Goal: Ask a question

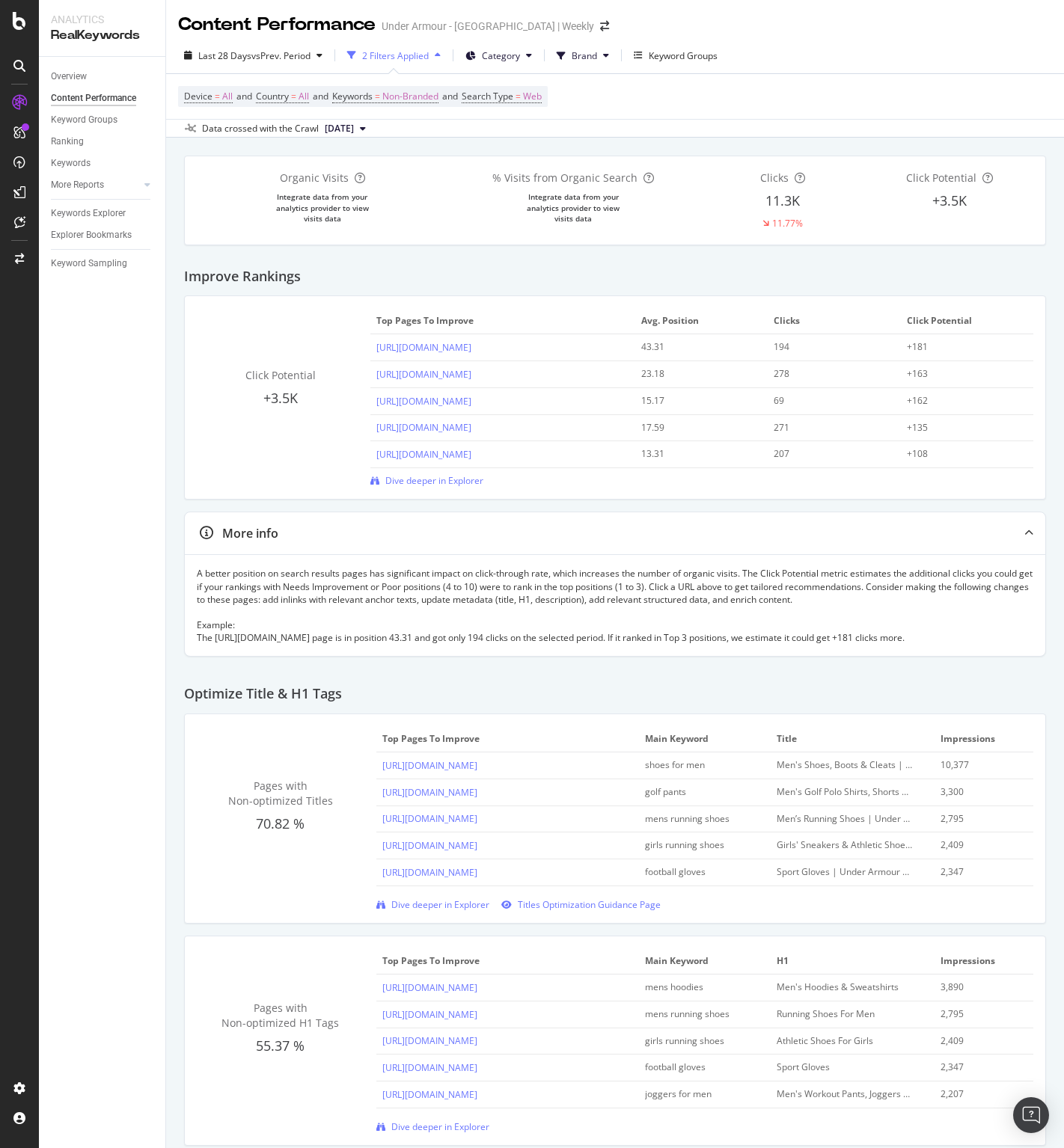
click at [836, 83] on div "Device = All and Country = All and Keywords = Non-Branded and Search Type = Web" at bounding box center [614, 97] width 873 height 45
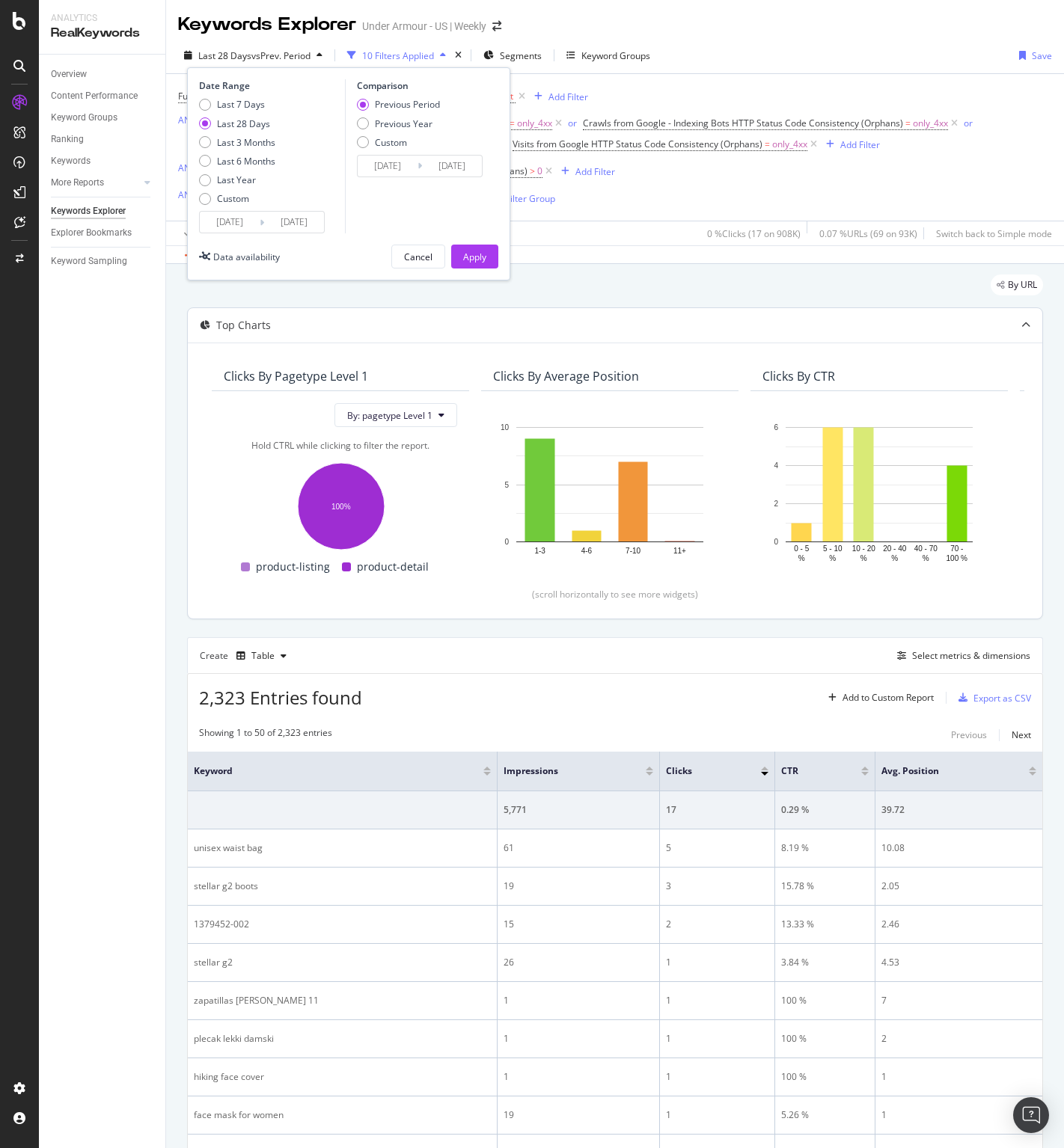
click at [226, 450] on div "Hold CTRL while clicking to filter the report." at bounding box center [341, 445] width 233 height 13
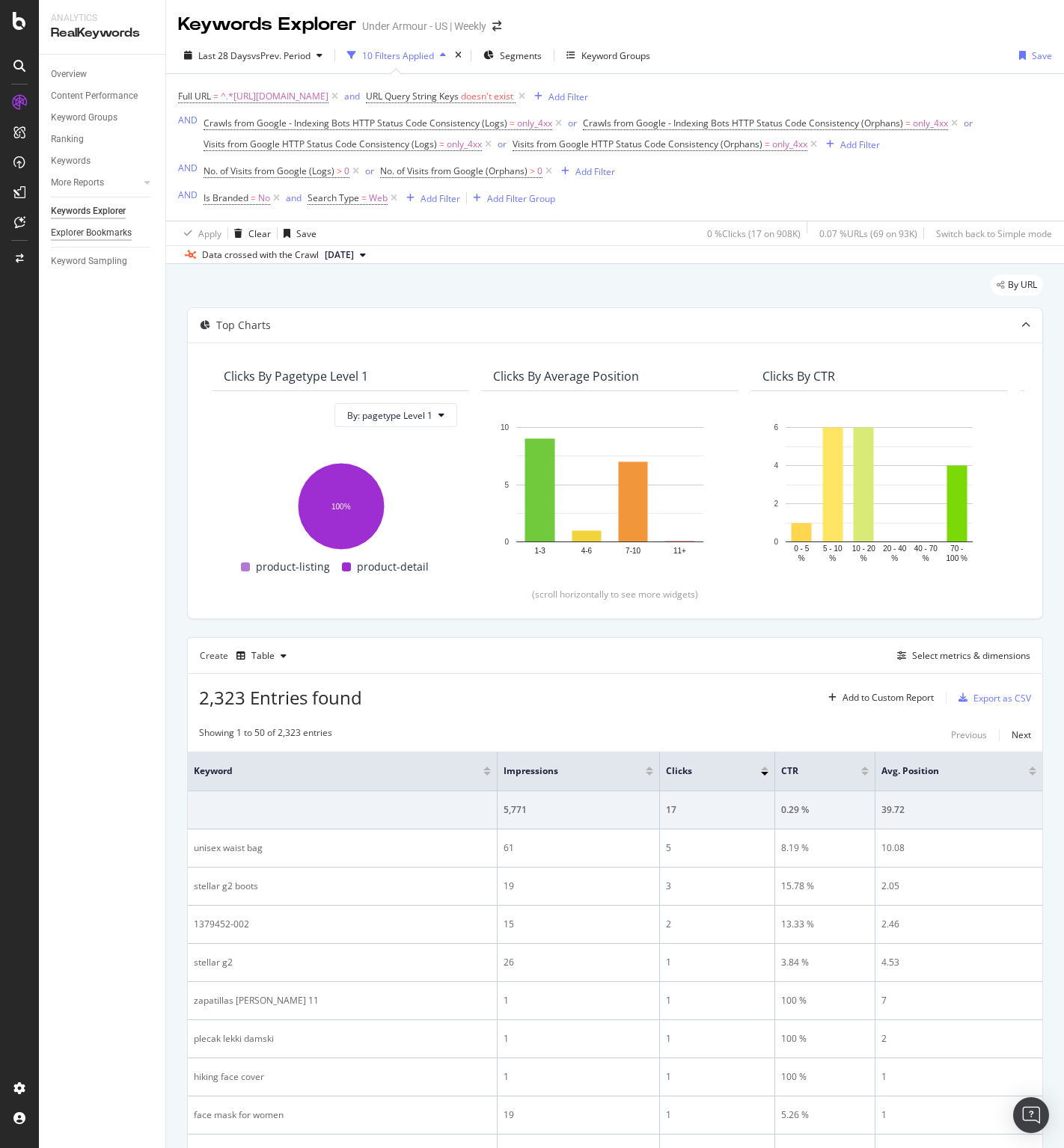
click at [95, 229] on div "Explorer Bookmarks" at bounding box center [90, 232] width 80 height 15
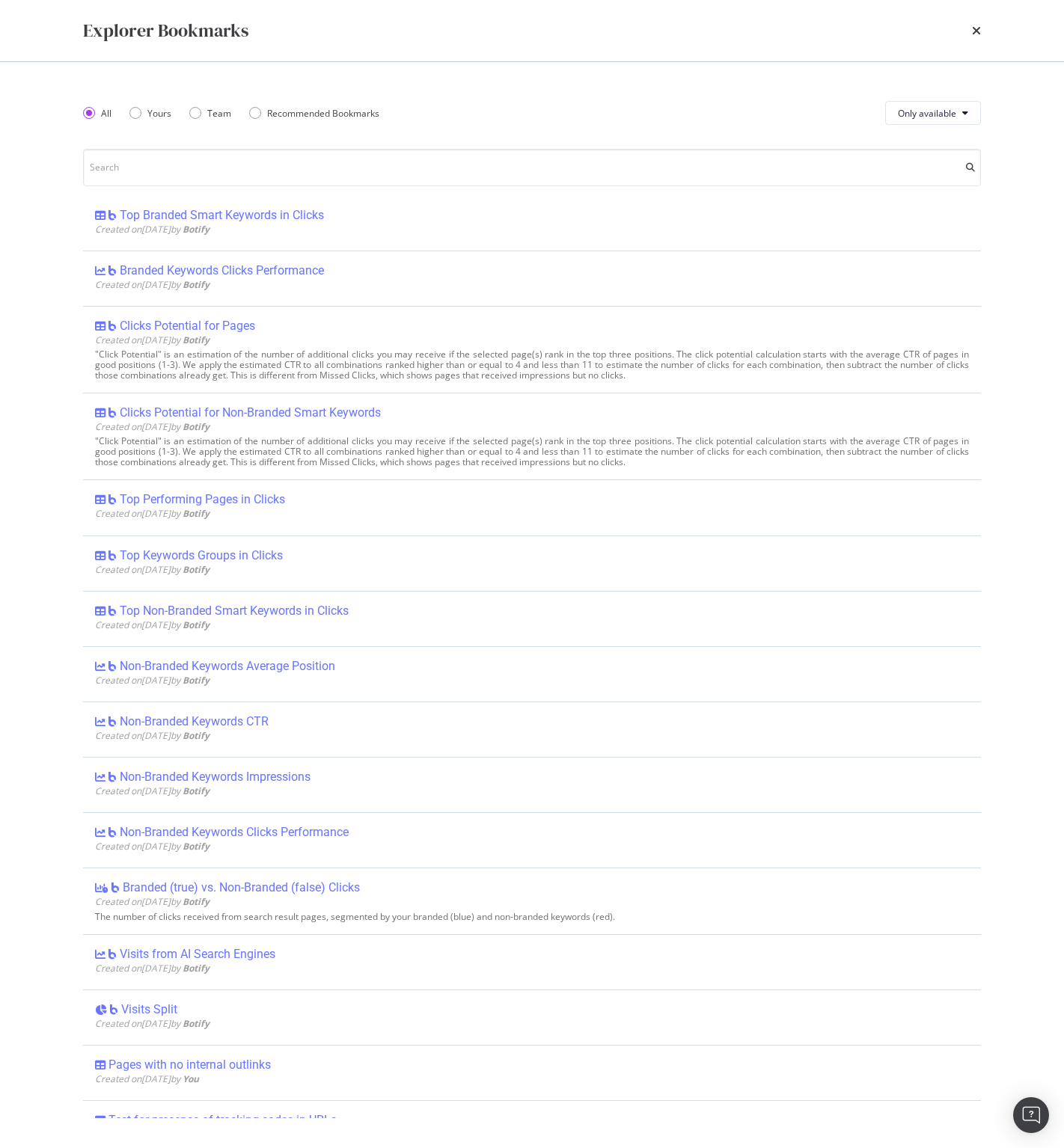
scroll to position [243, 0]
click at [972, 28] on icon "times" at bounding box center [976, 30] width 9 height 12
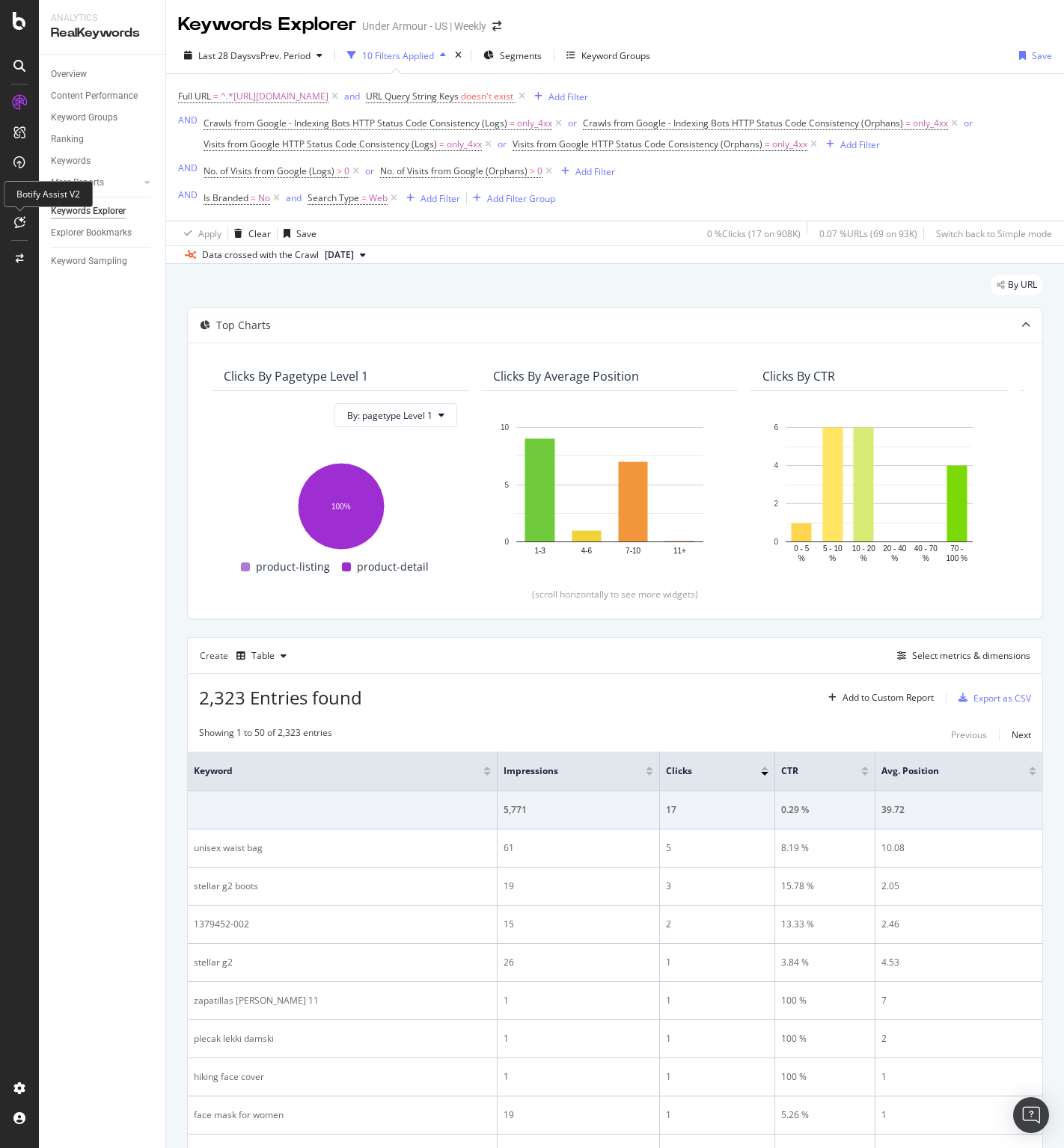
click at [17, 224] on icon at bounding box center [20, 221] width 11 height 12
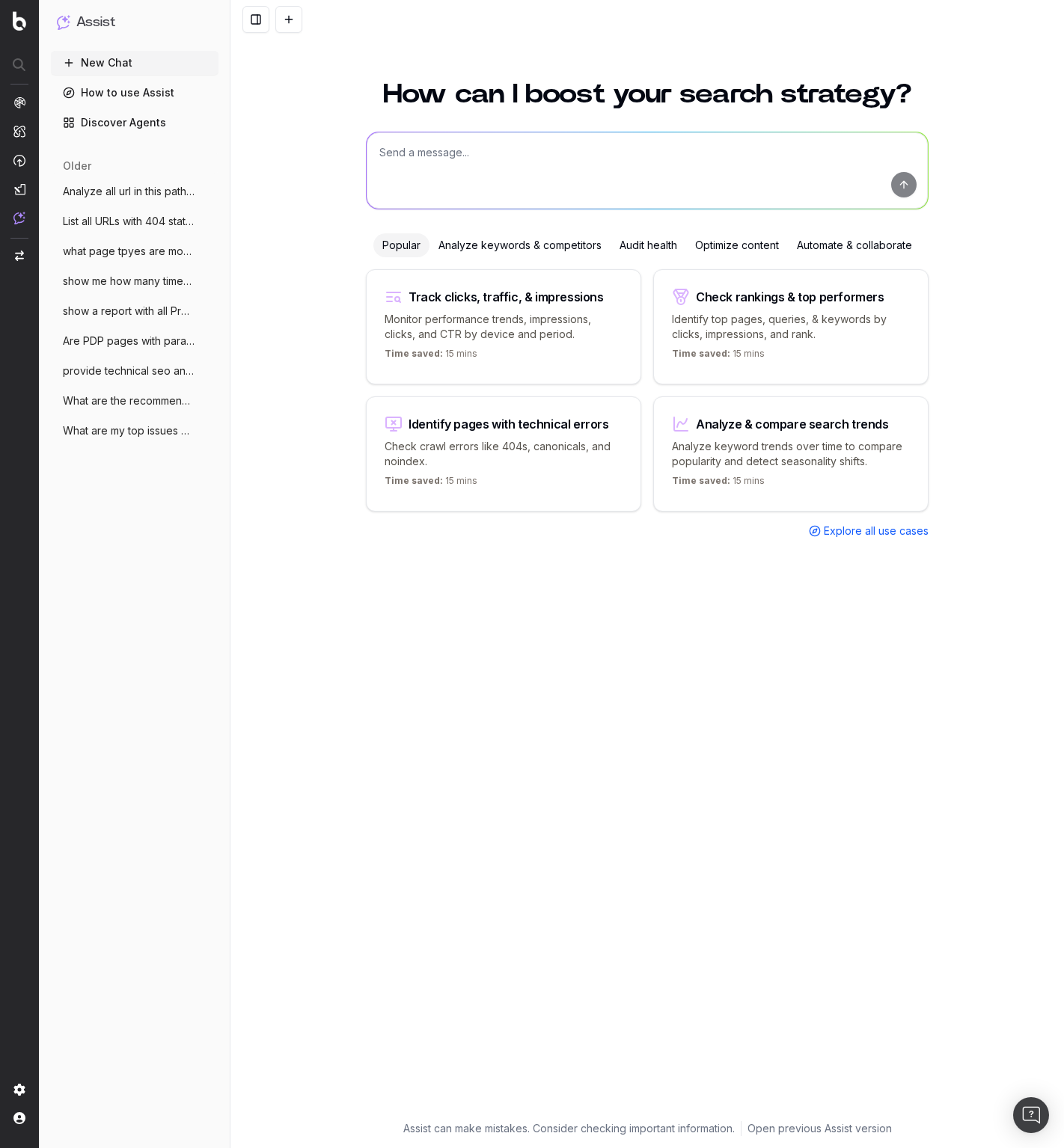
click at [503, 443] on p "Check crawl errors like 404s, canonicals, and noindex." at bounding box center [503, 453] width 238 height 30
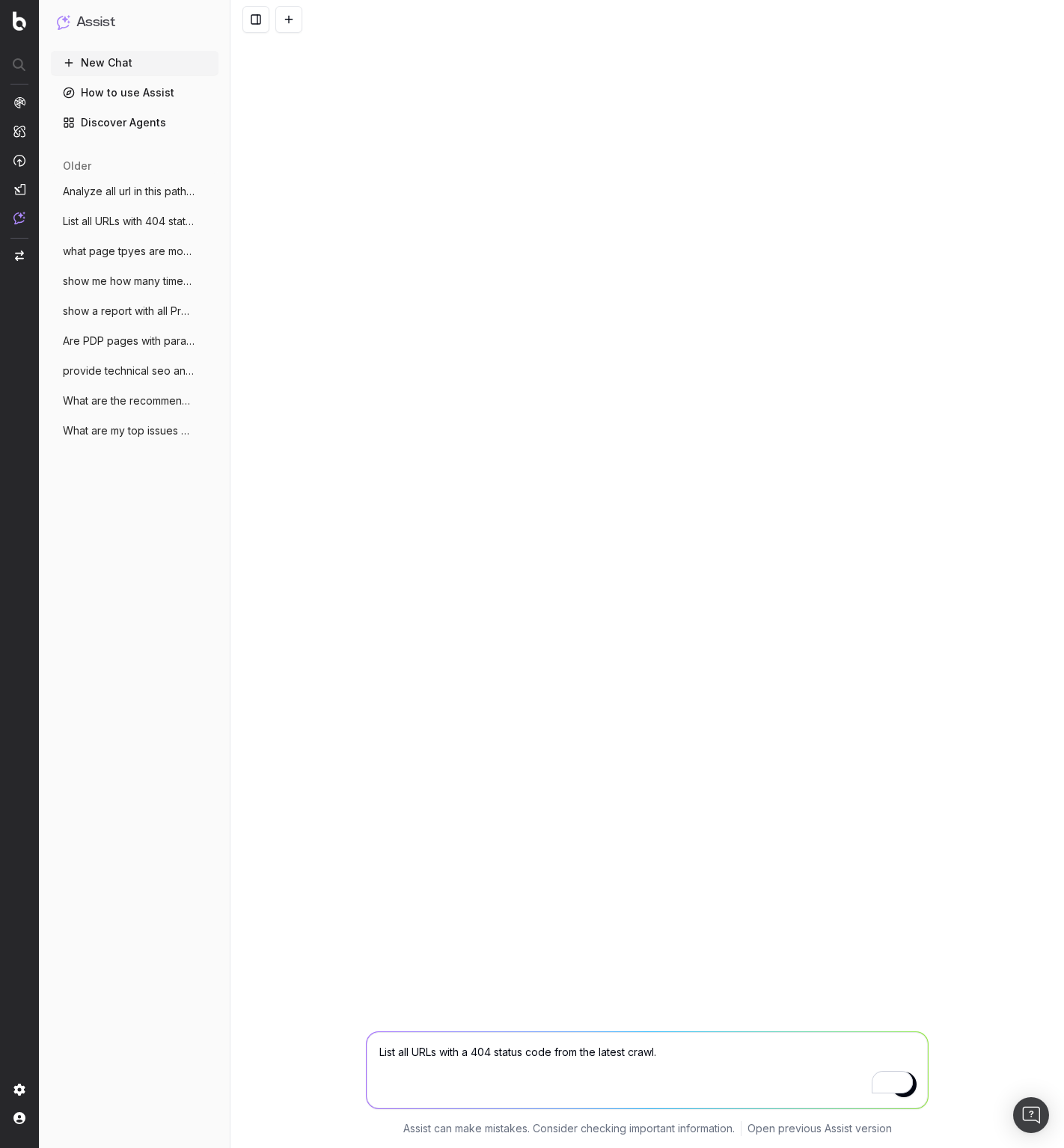
click at [711, 1050] on textarea "List all URLs with a 404 status code from the latest crawl." at bounding box center [647, 1070] width 561 height 76
type textarea "List all URLs with a 404 status code from the latest crawl. Provide a link with…"
click at [916, 1087] on button "submit" at bounding box center [903, 1085] width 25 height 25
